Goal: Task Accomplishment & Management: Complete application form

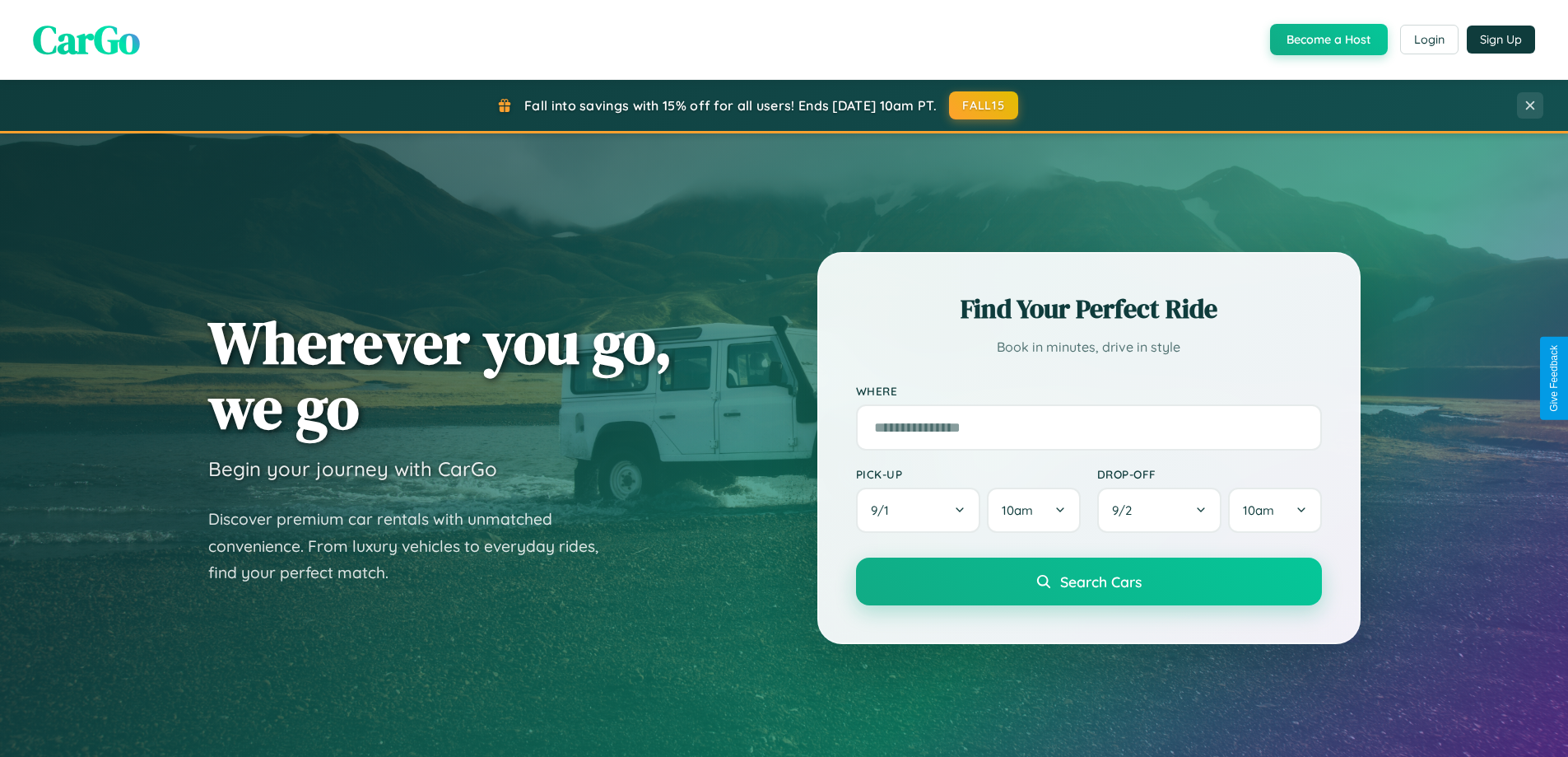
scroll to position [3169, 0]
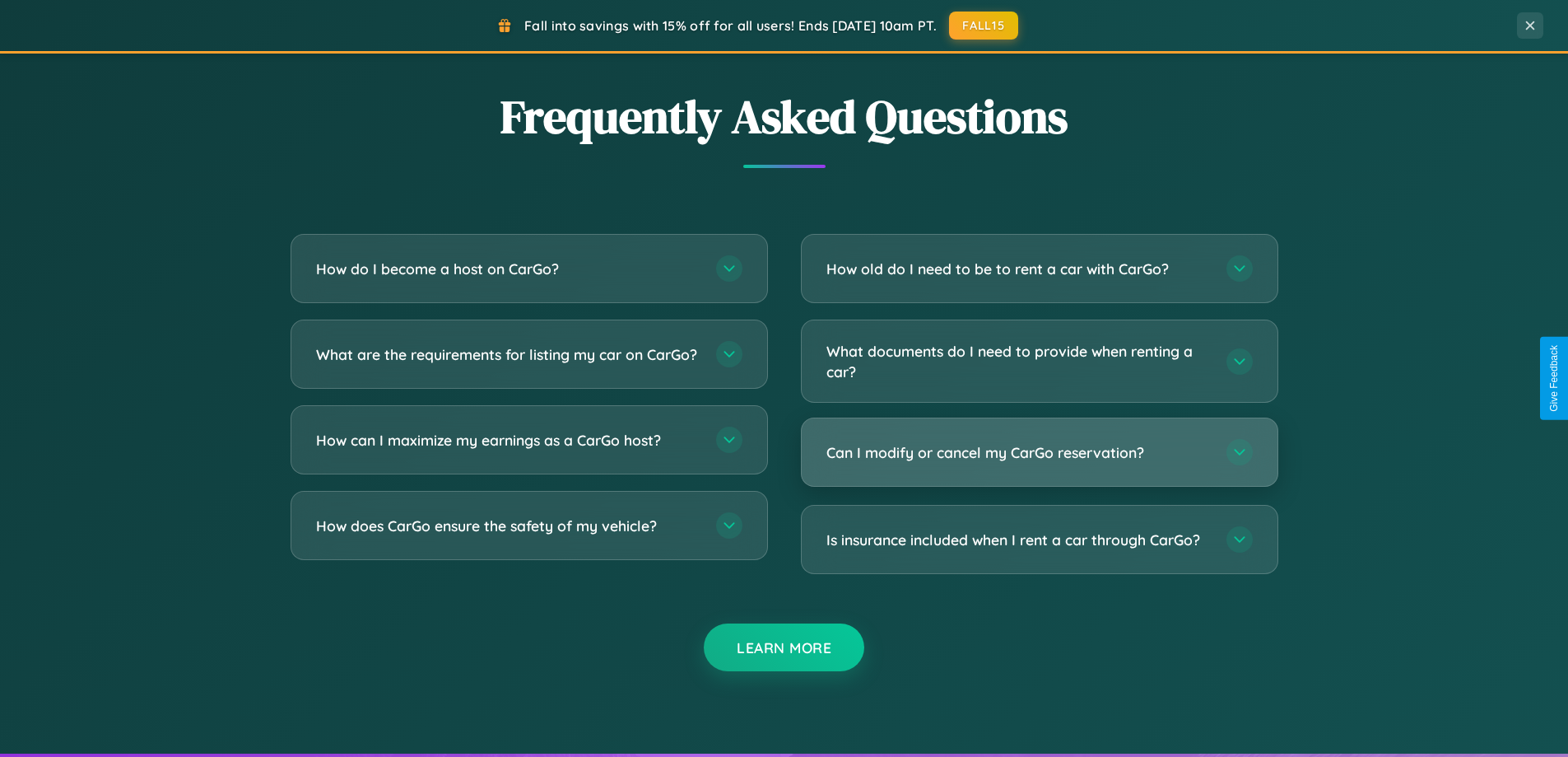
click at [1039, 453] on h3 "Can I modify or cancel my CarGo reservation?" at bounding box center [1018, 453] width 384 height 21
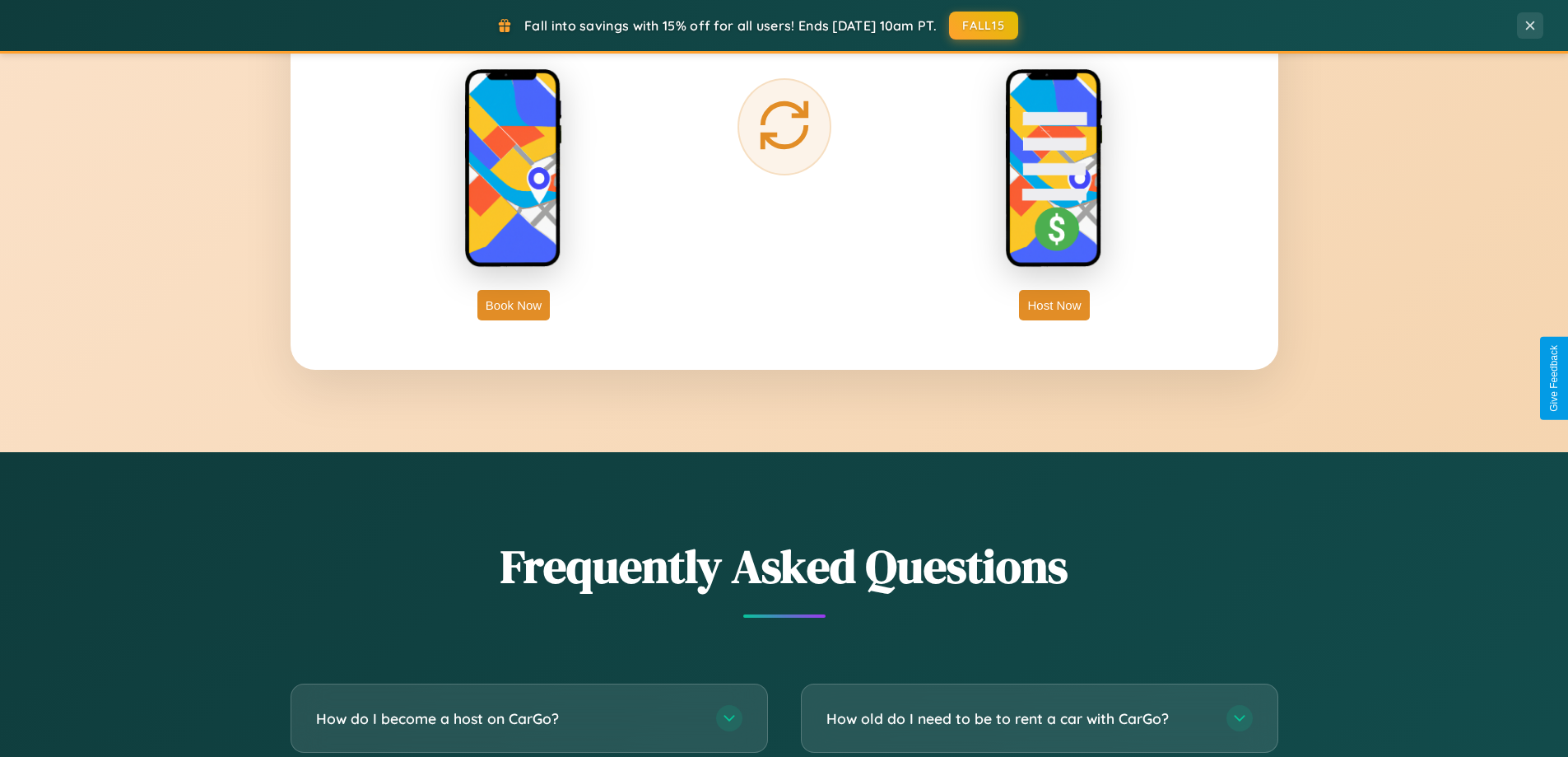
scroll to position [2646, 0]
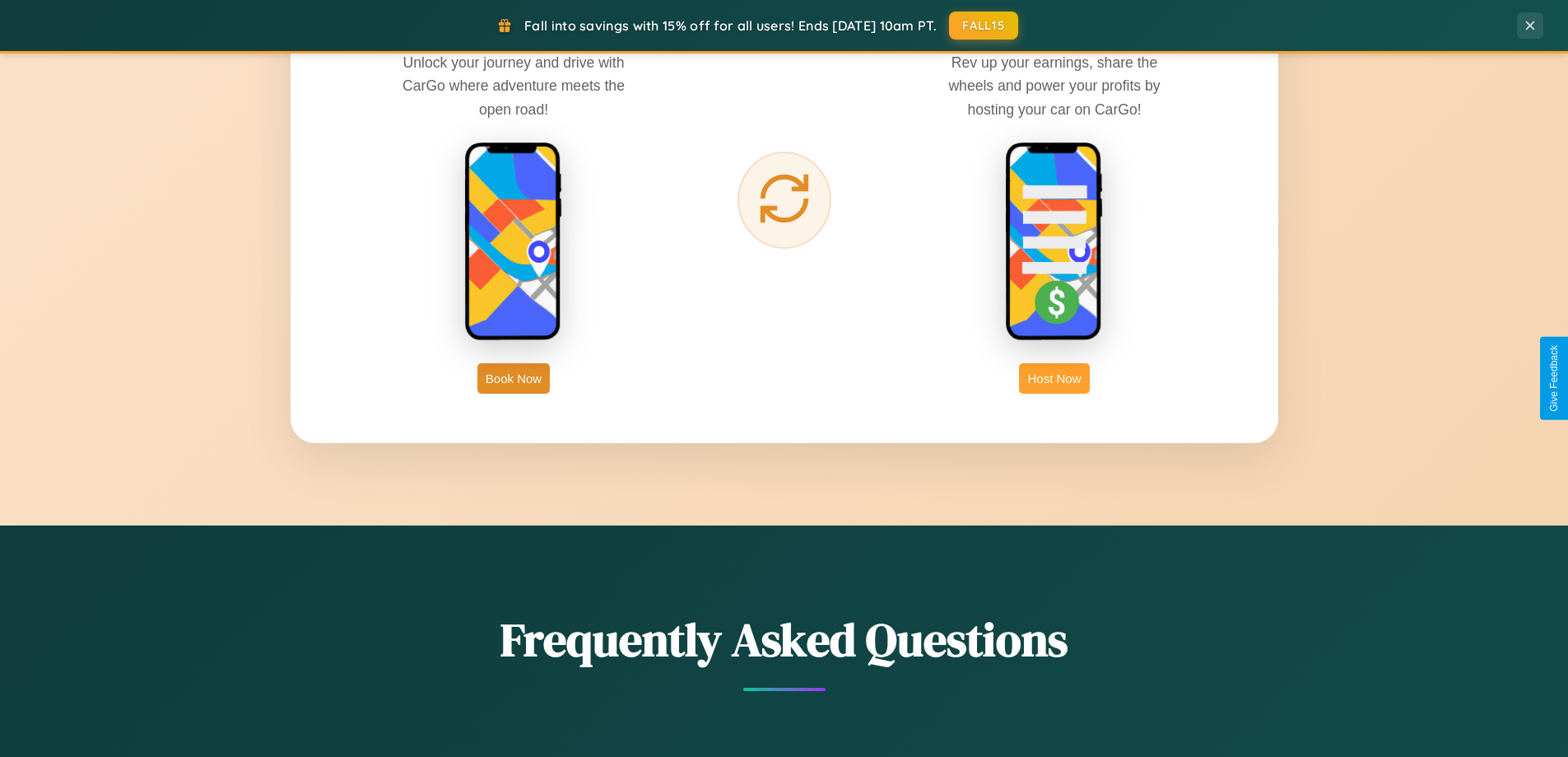
click at [1055, 378] on button "Host Now" at bounding box center [1054, 378] width 70 height 30
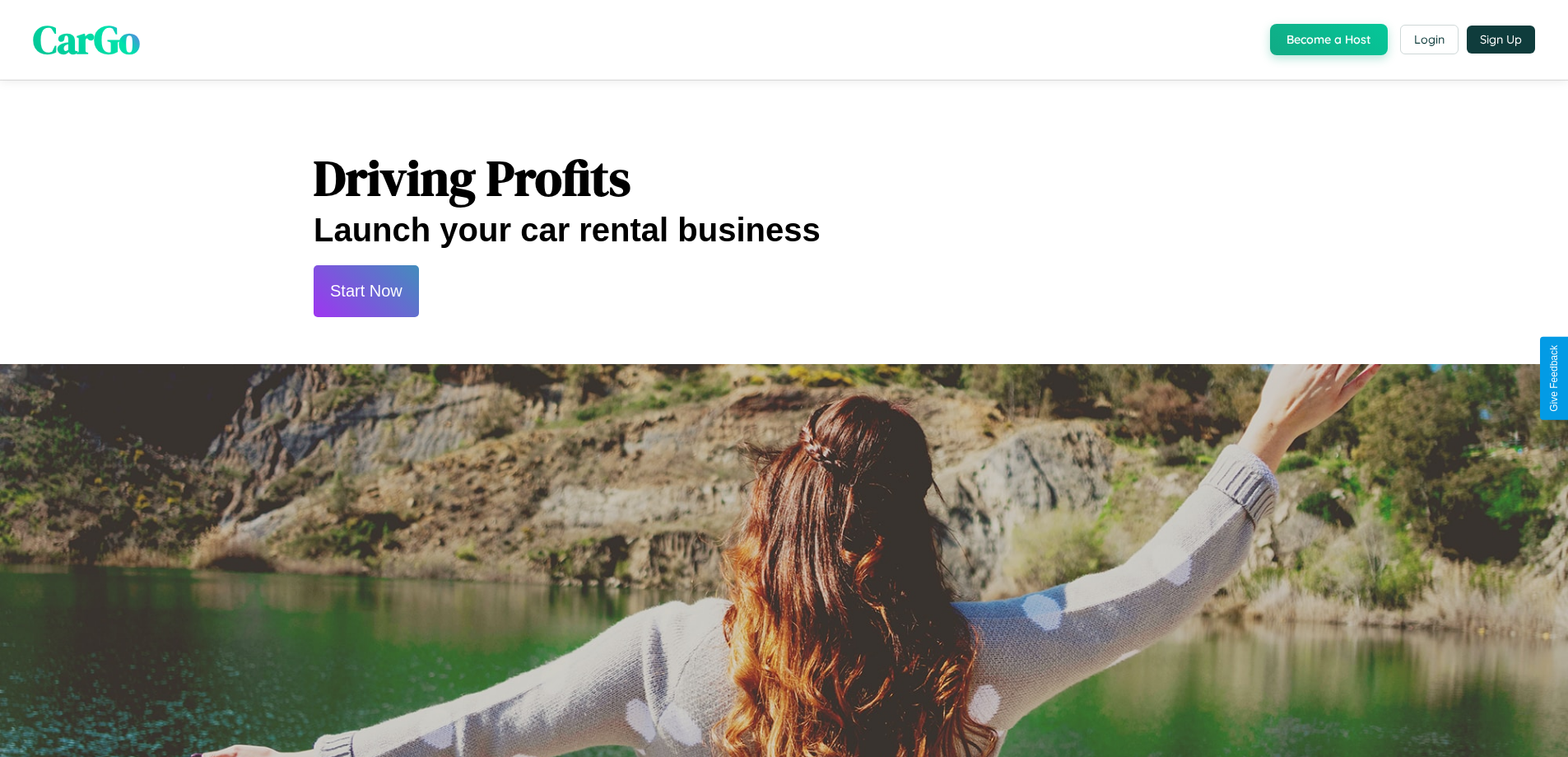
click at [366, 290] on button "Start Now" at bounding box center [366, 291] width 105 height 52
